Goal: Task Accomplishment & Management: Manage account settings

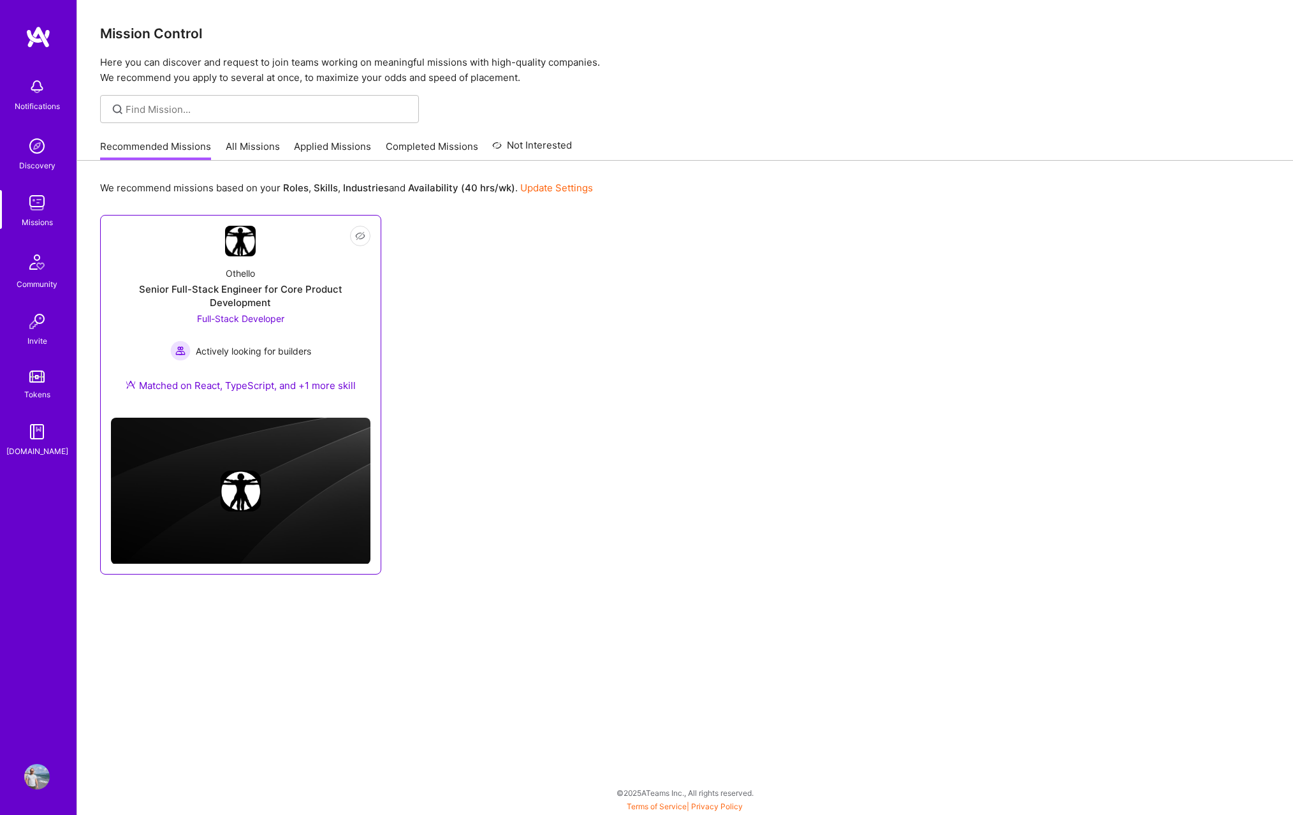
click at [323, 331] on div "Othello Senior Full-Stack Engineer for Core Product Development Full-Stack Deve…" at bounding box center [240, 331] width 259 height 151
click at [353, 239] on span "Not Interested" at bounding box center [335, 236] width 61 height 13
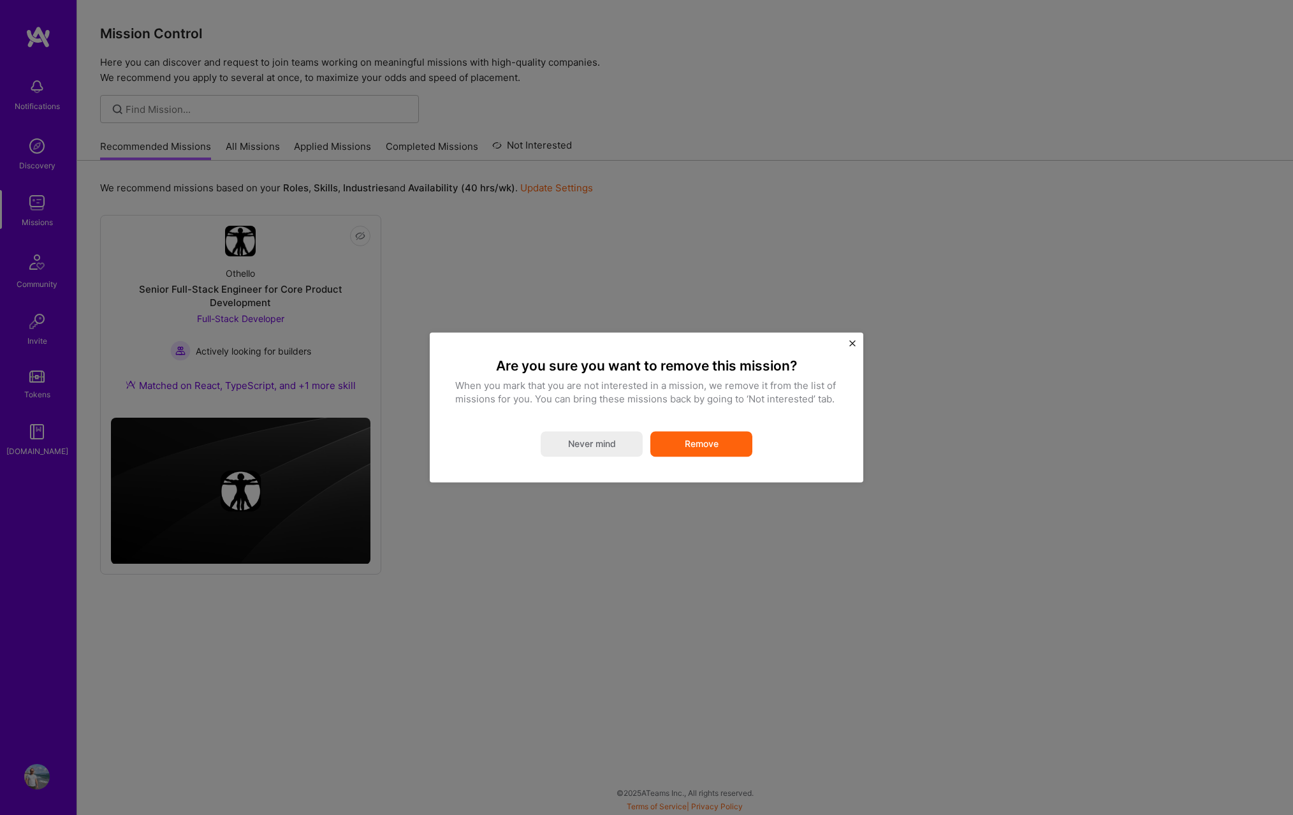
click at [691, 452] on button "Remove" at bounding box center [701, 445] width 102 height 26
